Goal: Information Seeking & Learning: Find contact information

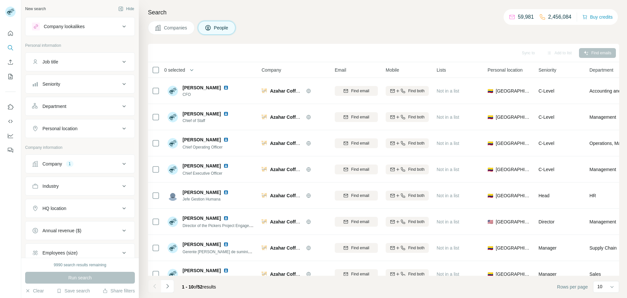
click at [102, 167] on button "Company 1" at bounding box center [79, 164] width 109 height 16
click at [72, 207] on icon "button" at bounding box center [69, 206] width 5 height 5
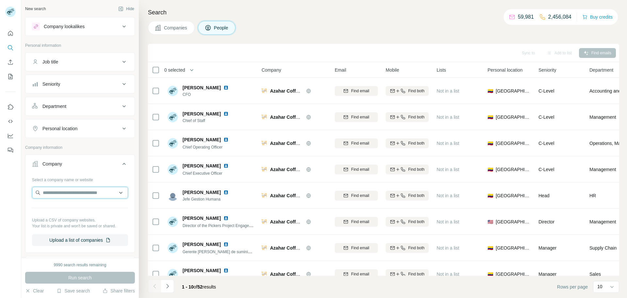
click at [69, 192] on input "text" at bounding box center [80, 192] width 96 height 12
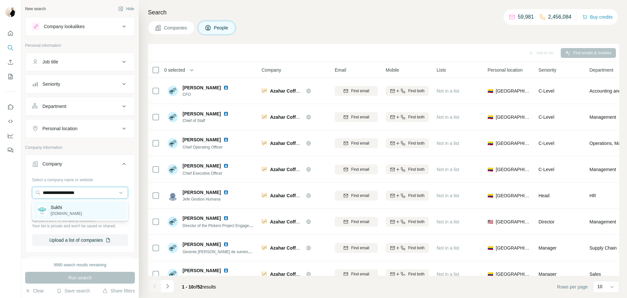
type input "**********"
click at [77, 216] on p "[DOMAIN_NAME]" at bounding box center [66, 213] width 31 height 6
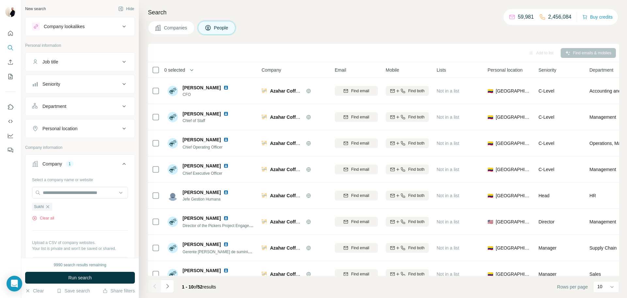
click at [83, 273] on button "Run search" at bounding box center [80, 277] width 110 height 12
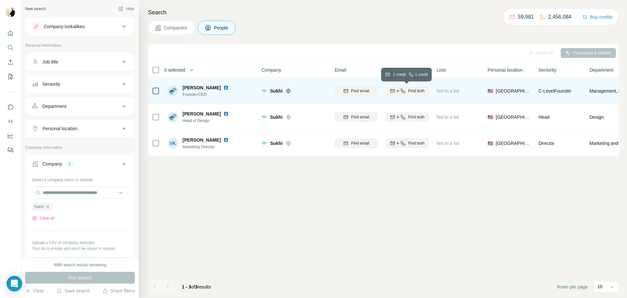
click at [404, 88] on icon "button" at bounding box center [402, 90] width 5 height 5
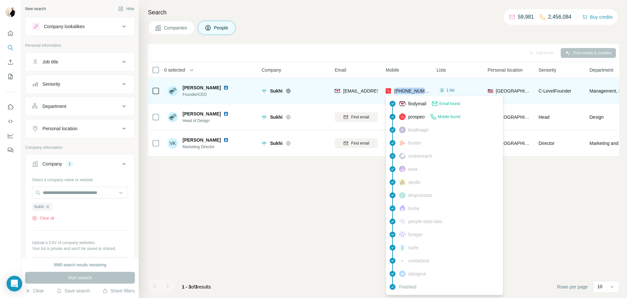
drag, startPoint x: 427, startPoint y: 91, endPoint x: 398, endPoint y: 90, distance: 29.1
click at [398, 90] on div "[PHONE_NUMBER]" at bounding box center [407, 91] width 43 height 18
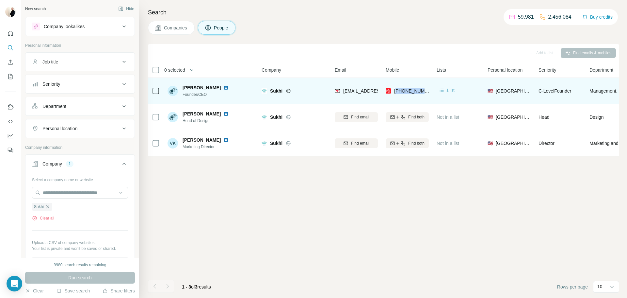
copy span "14252219744"
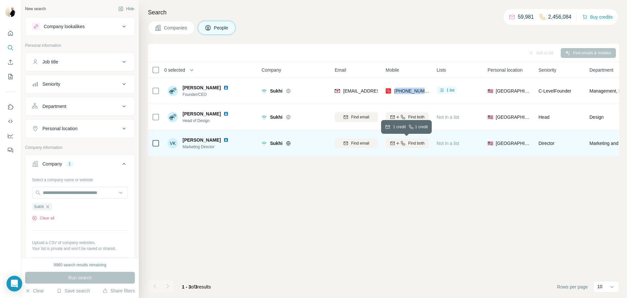
click at [415, 143] on span "Find both" at bounding box center [416, 143] width 16 height 6
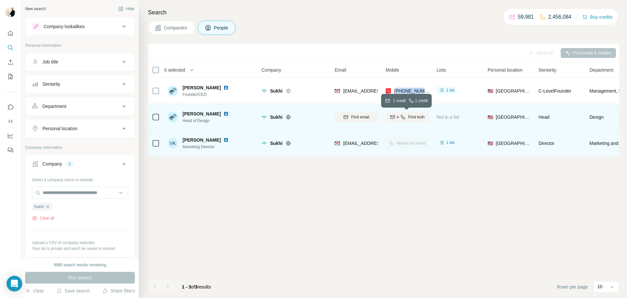
click at [414, 120] on button "Find both" at bounding box center [407, 117] width 43 height 10
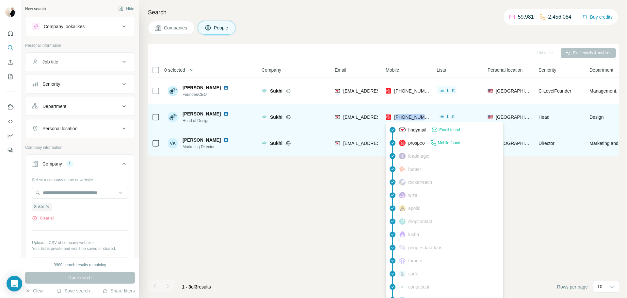
drag, startPoint x: 429, startPoint y: 114, endPoint x: 397, endPoint y: 118, distance: 31.3
click at [397, 118] on div "[PHONE_NUMBER]" at bounding box center [407, 117] width 43 height 18
copy span "14254204329"
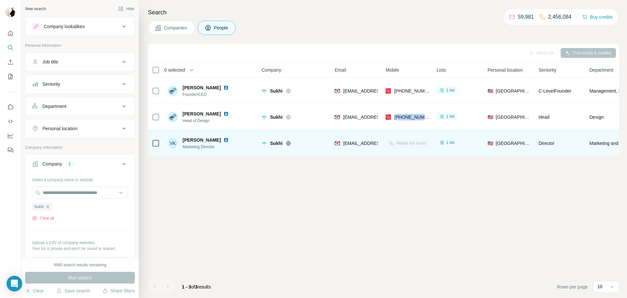
copy span "14254204329"
